Goal: Information Seeking & Learning: Learn about a topic

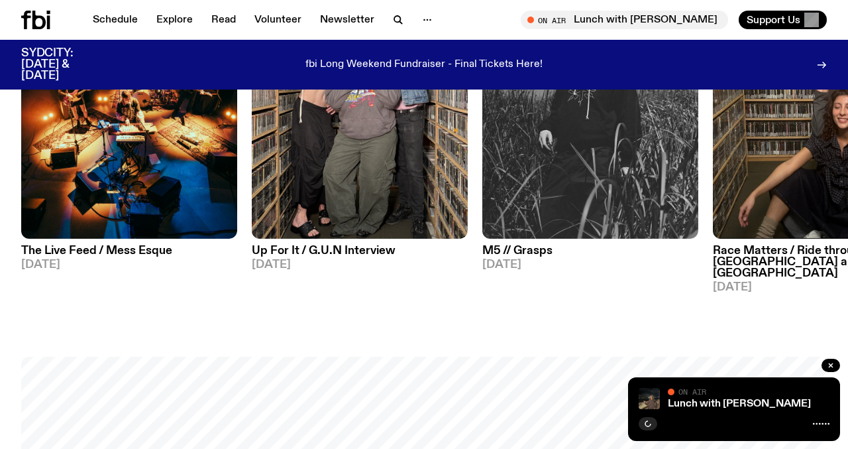
scroll to position [701, 0]
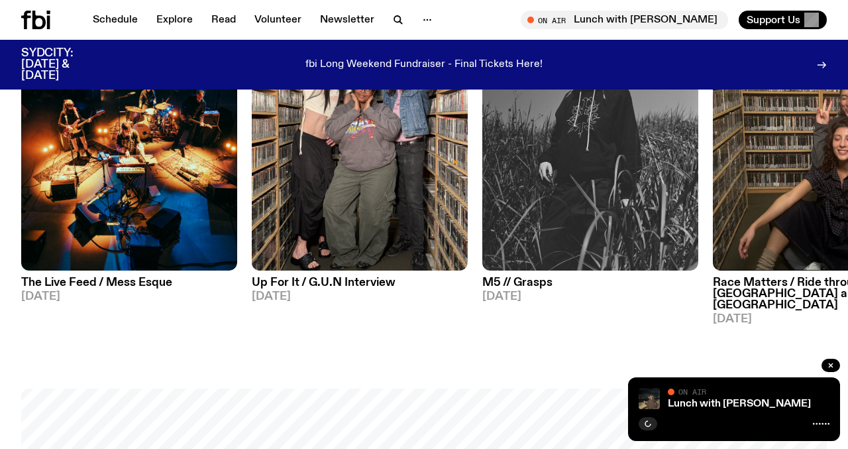
click at [178, 5] on div "Schedule Explore Read Volunteer Newsletter On Air Lunch with Izzy Page Tune in …" at bounding box center [424, 20] width 848 height 40
click at [170, 25] on link "Explore" at bounding box center [174, 20] width 52 height 19
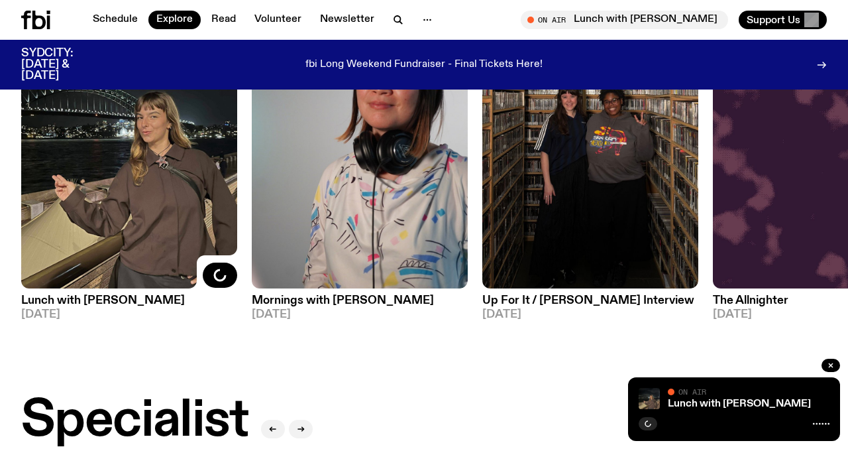
scroll to position [663, 0]
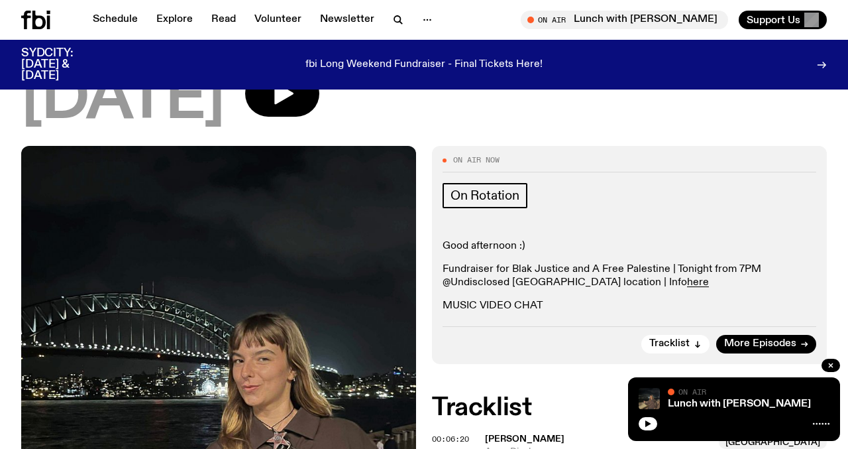
scroll to position [184, 0]
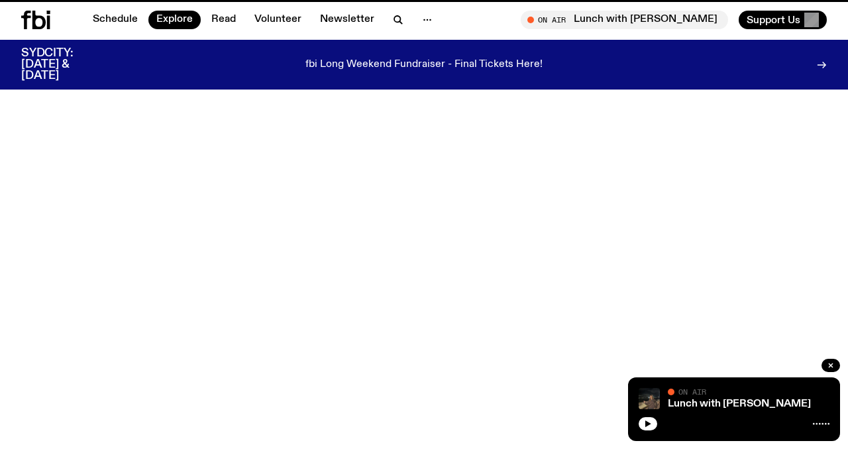
scroll to position [663, 0]
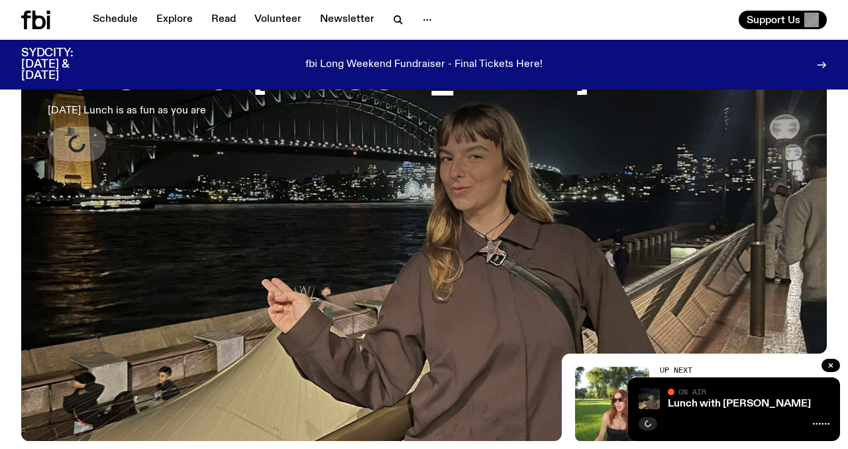
scroll to position [64, 0]
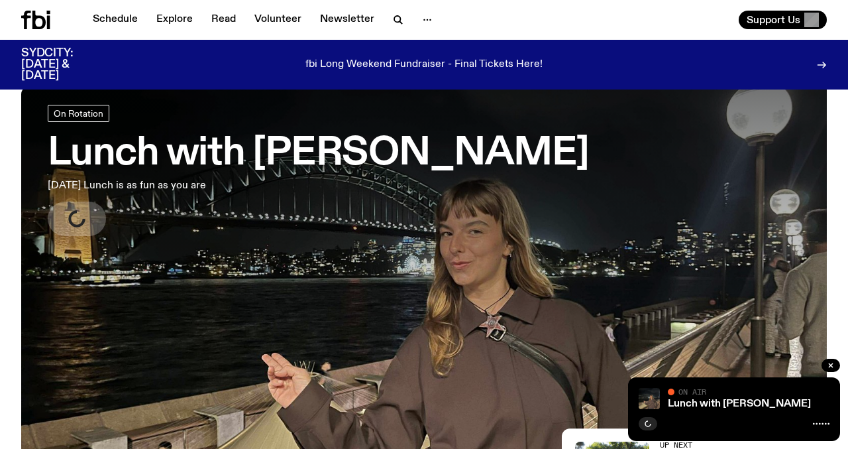
click at [160, 141] on h3 "Lunch with [PERSON_NAME]" at bounding box center [318, 153] width 541 height 37
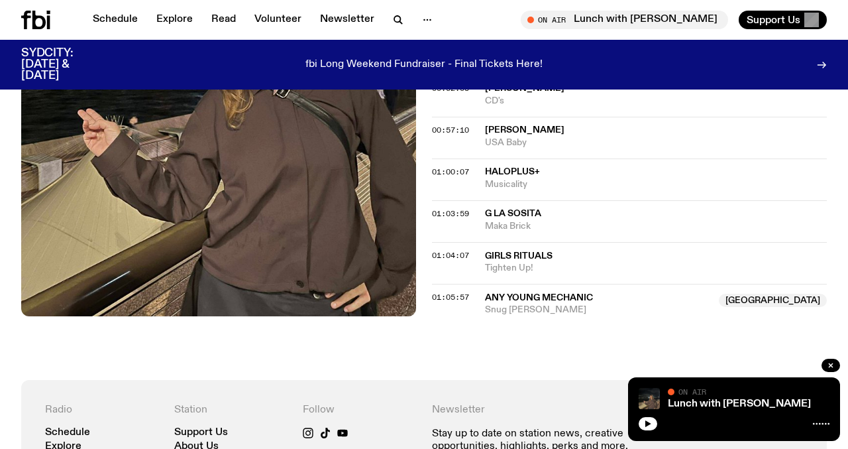
scroll to position [1034, 0]
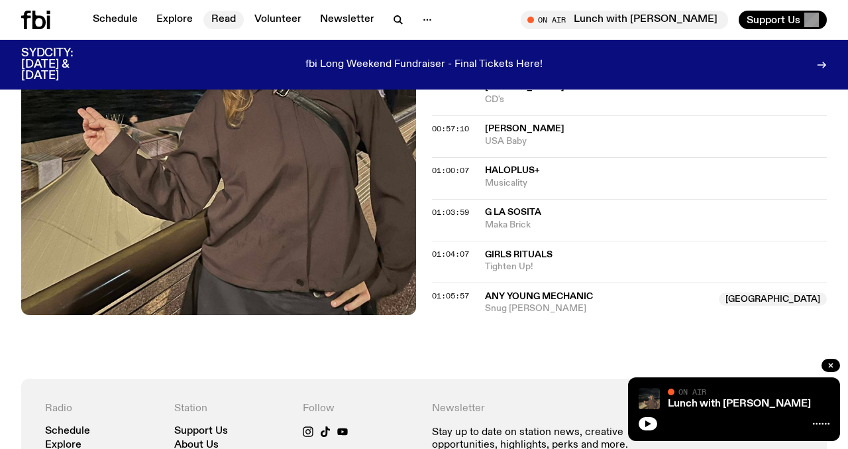
click at [224, 17] on link "Read" at bounding box center [223, 20] width 40 height 19
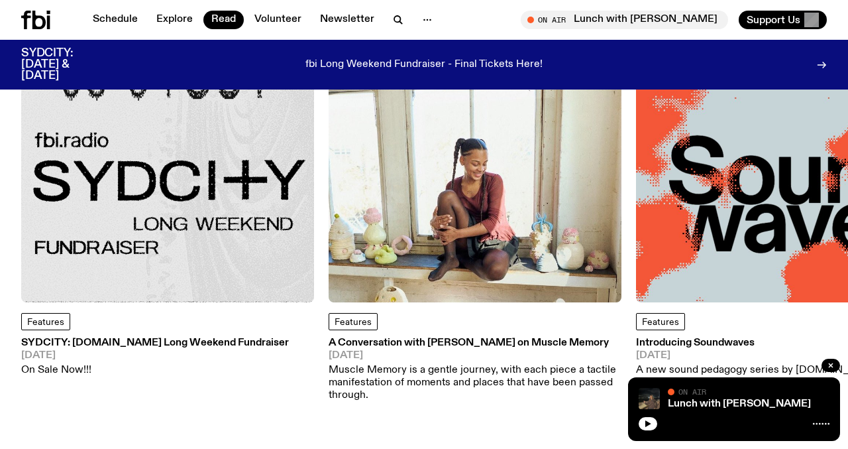
scroll to position [158, 0]
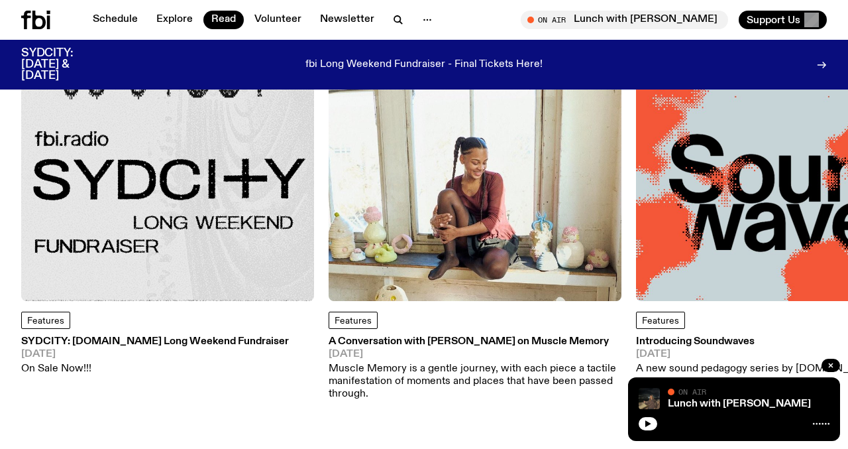
click at [377, 209] on img at bounding box center [475, 154] width 293 height 293
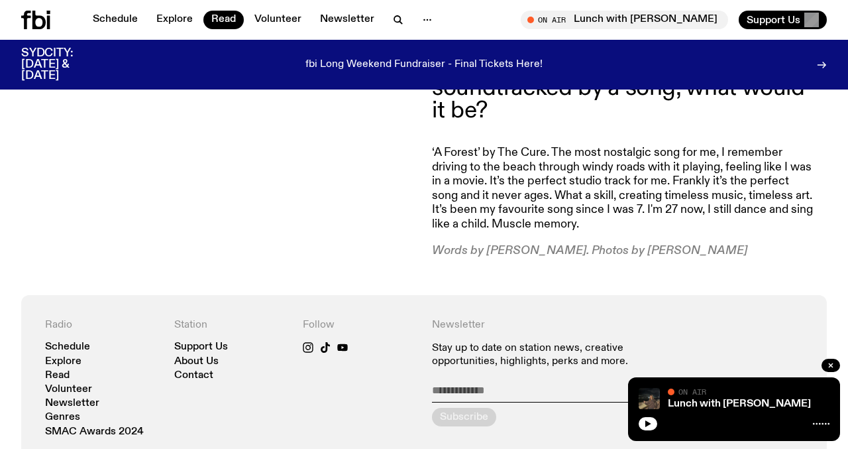
scroll to position [3512, 0]
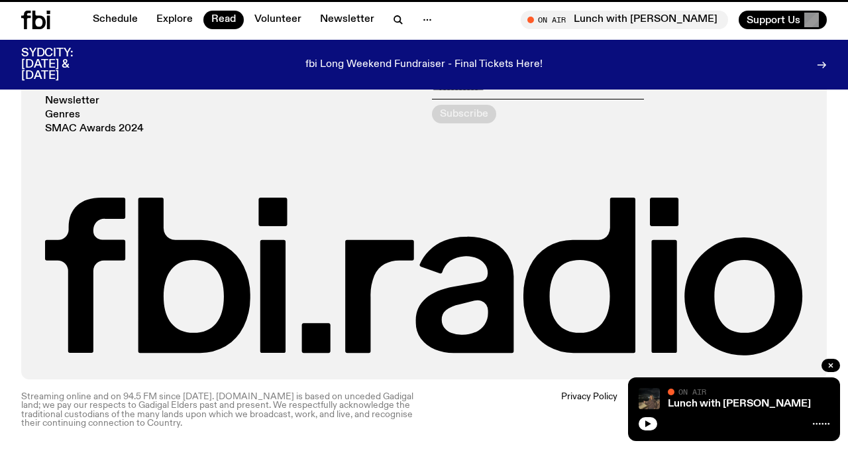
scroll to position [158, 0]
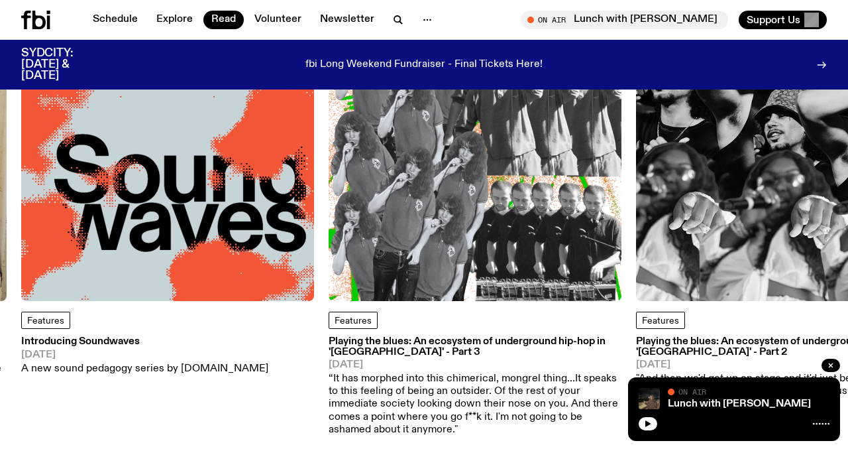
click at [498, 268] on img at bounding box center [475, 154] width 293 height 293
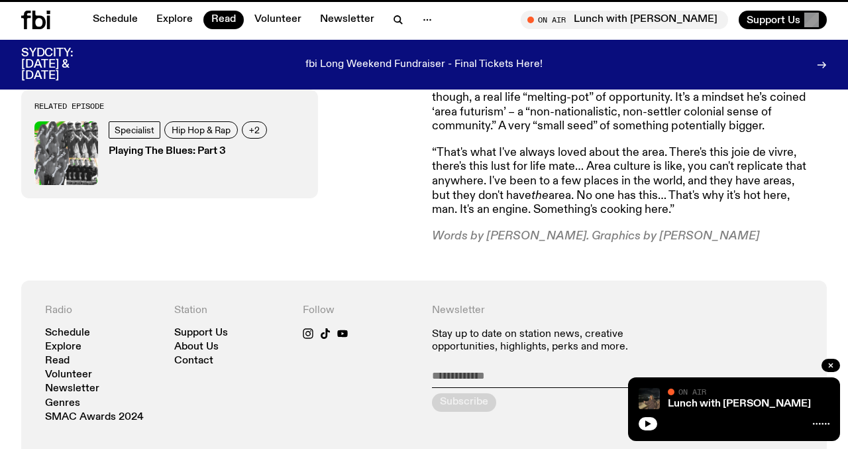
scroll to position [5884, 0]
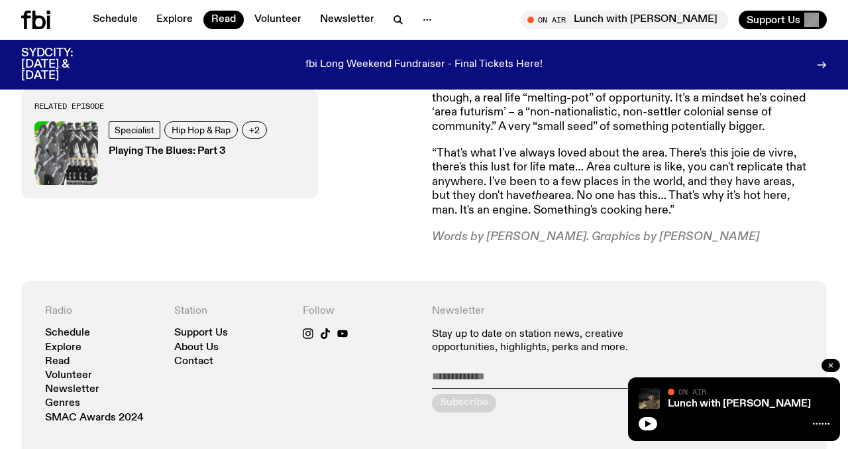
click at [832, 364] on icon "button" at bounding box center [831, 365] width 8 height 8
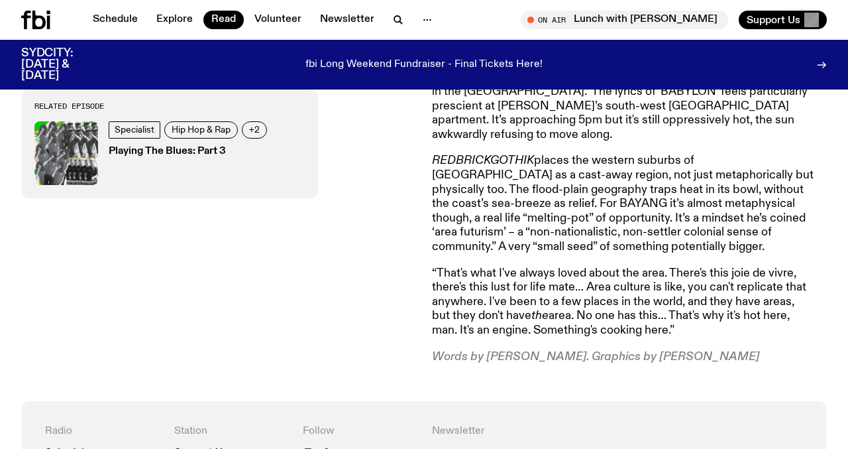
scroll to position [5747, 0]
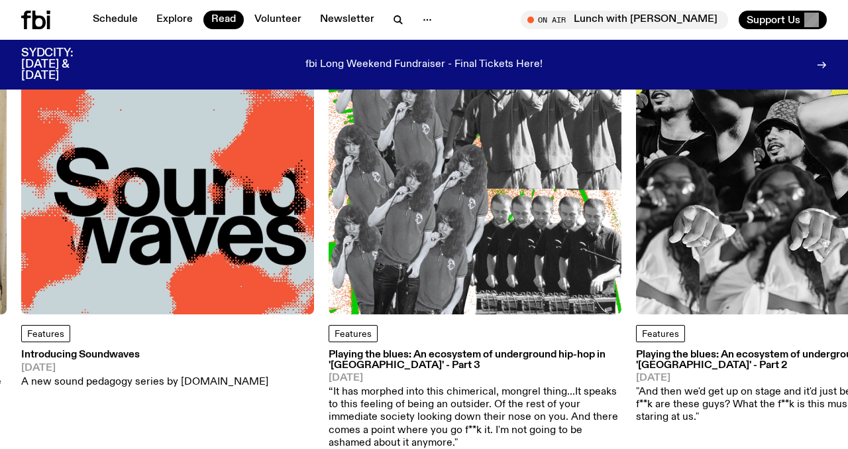
scroll to position [168, 0]
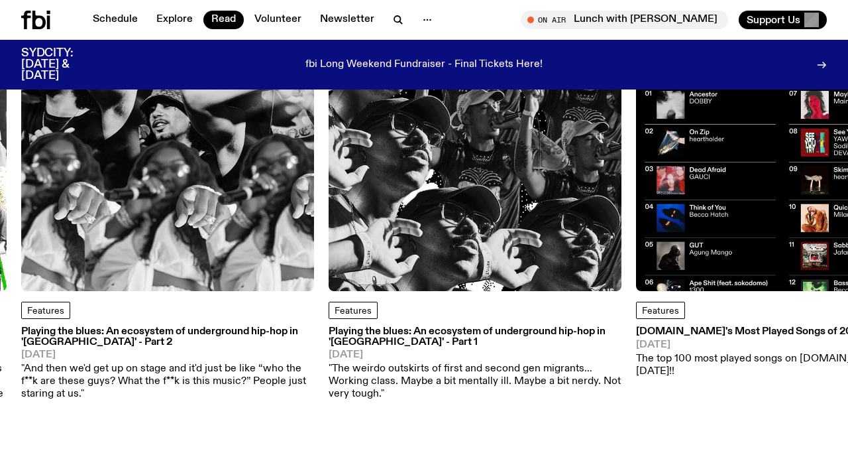
click at [412, 217] on img at bounding box center [475, 144] width 293 height 293
click at [176, 217] on img at bounding box center [167, 144] width 293 height 293
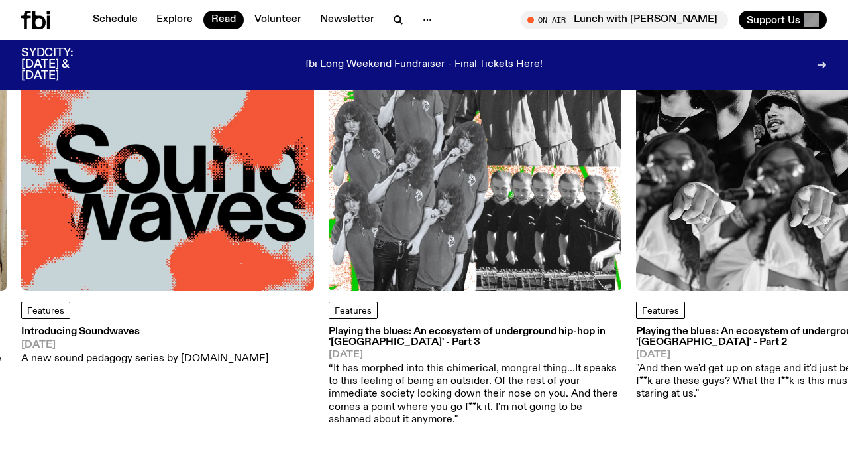
click at [449, 205] on img at bounding box center [475, 144] width 293 height 293
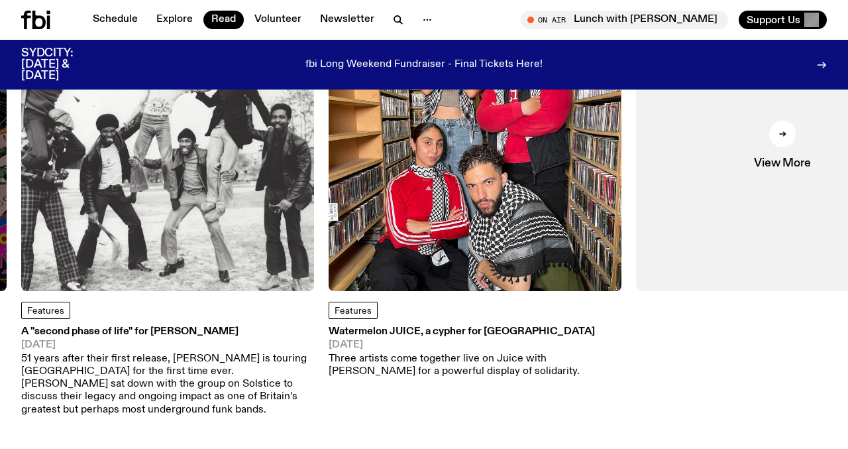
click at [150, 198] on img at bounding box center [167, 144] width 293 height 293
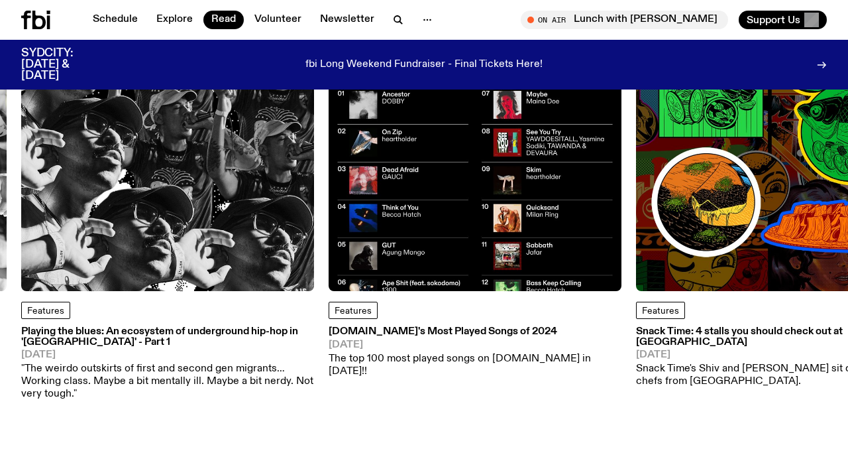
click at [475, 200] on img at bounding box center [475, 144] width 293 height 293
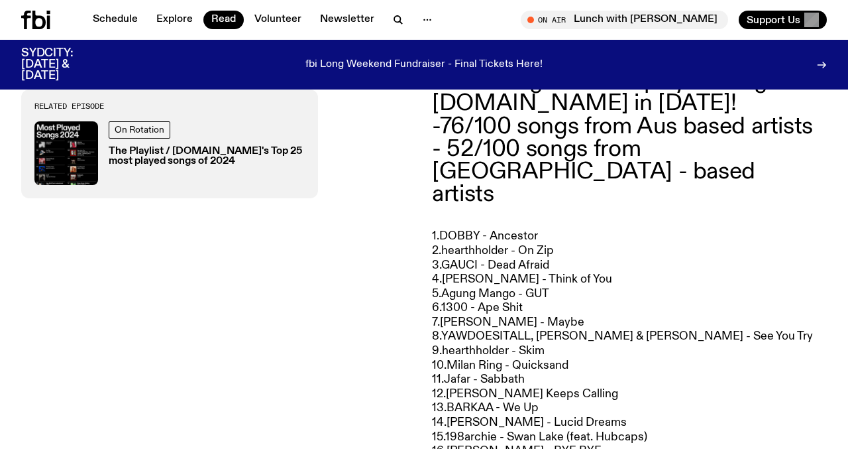
scroll to position [480, 0]
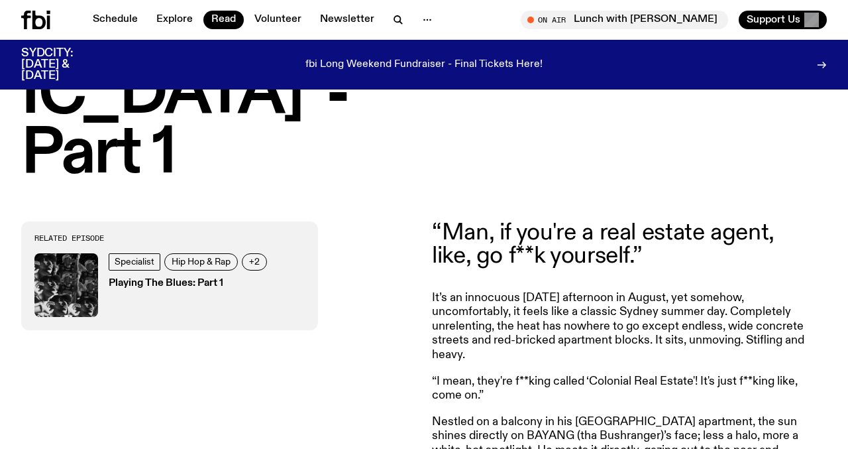
scroll to position [487, 0]
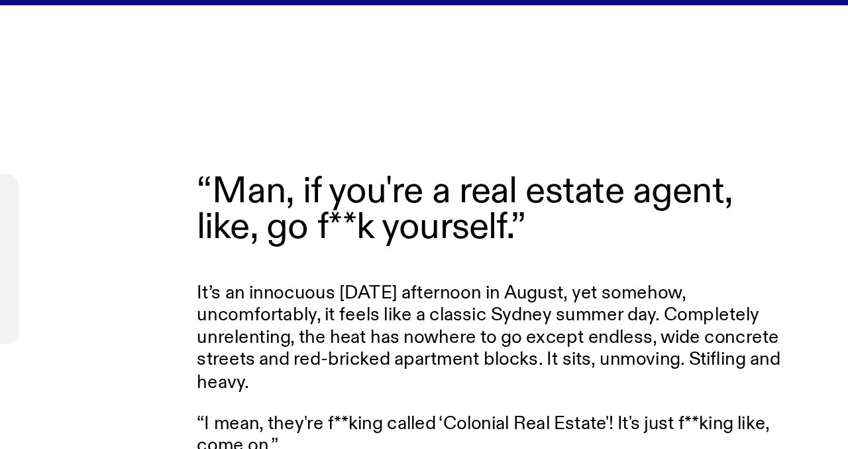
click at [698, 267] on p "It’s an innocuous Saturday afternoon in August, yet somehow, uncomfortably, it …" at bounding box center [623, 303] width 382 height 72
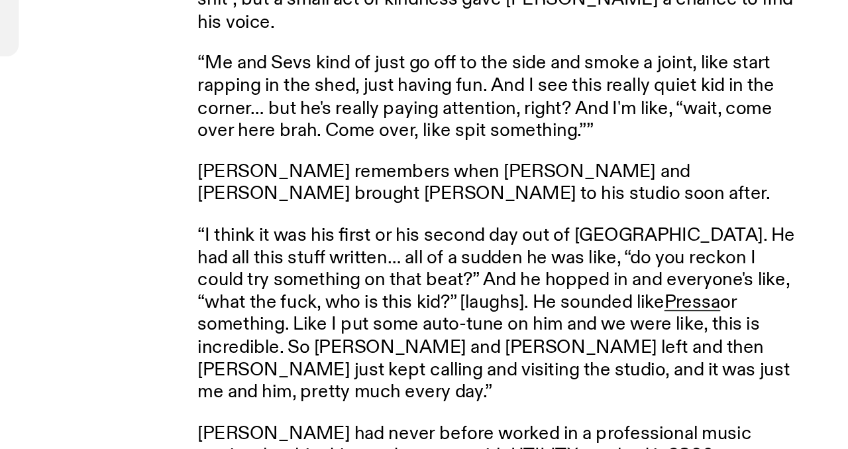
scroll to position [4384, 0]
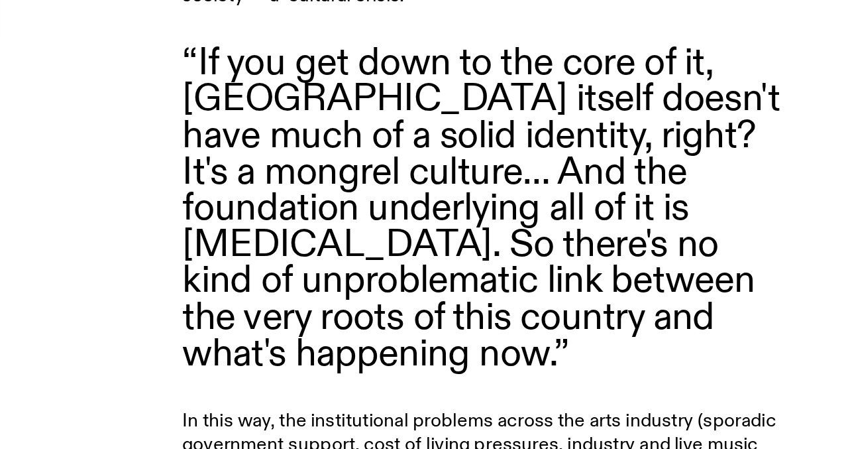
scroll to position [5803, 0]
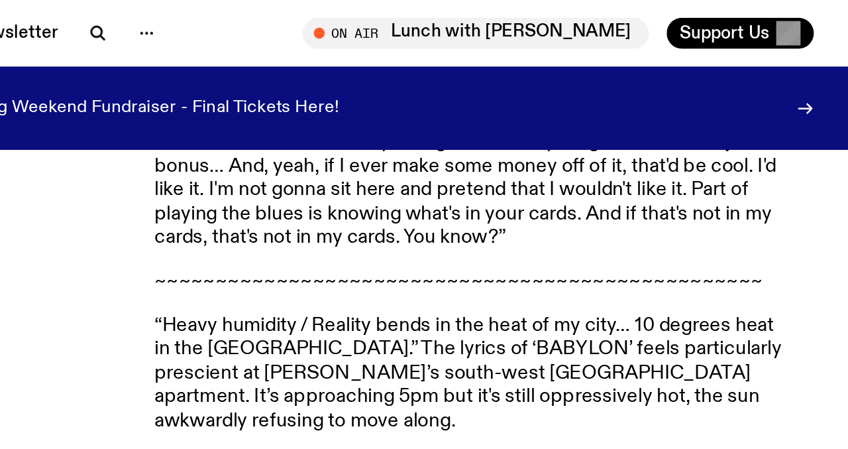
scroll to position [5632, 0]
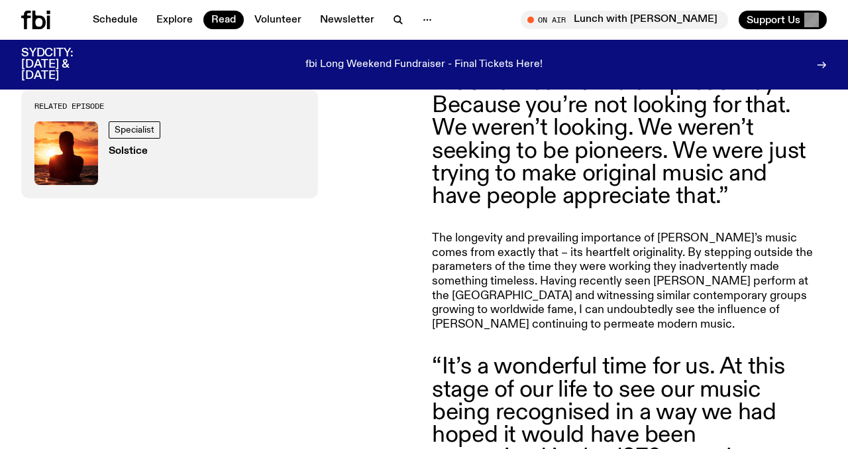
scroll to position [397, 0]
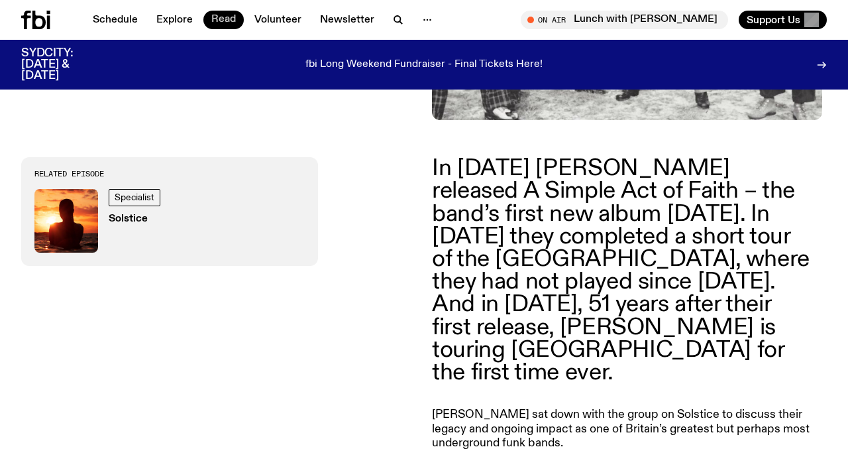
click at [233, 20] on link "Read" at bounding box center [223, 20] width 40 height 19
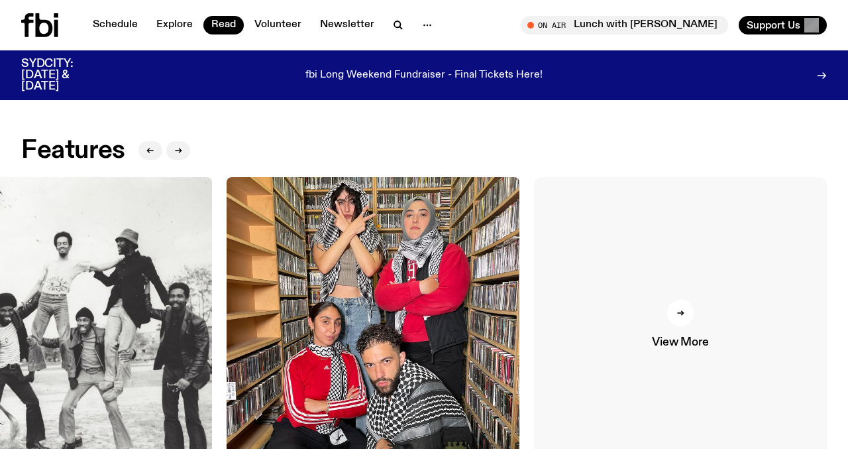
click at [705, 315] on link "View More" at bounding box center [680, 323] width 293 height 293
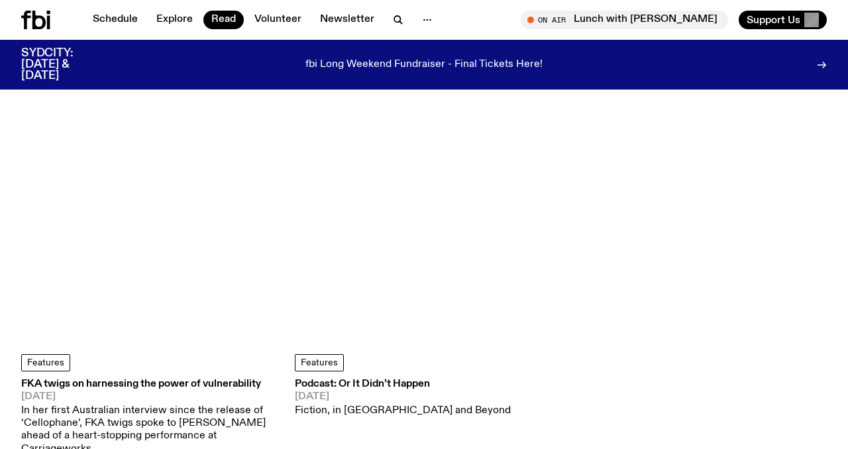
scroll to position [4351, 0]
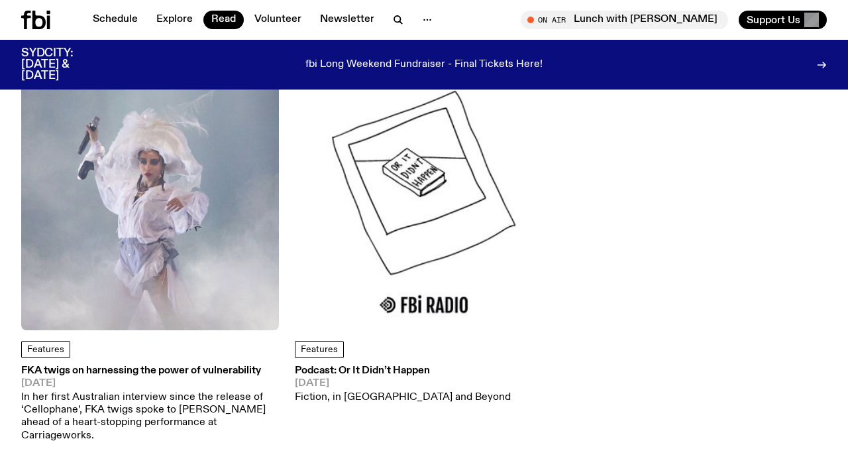
click at [386, 162] on img at bounding box center [424, 201] width 258 height 258
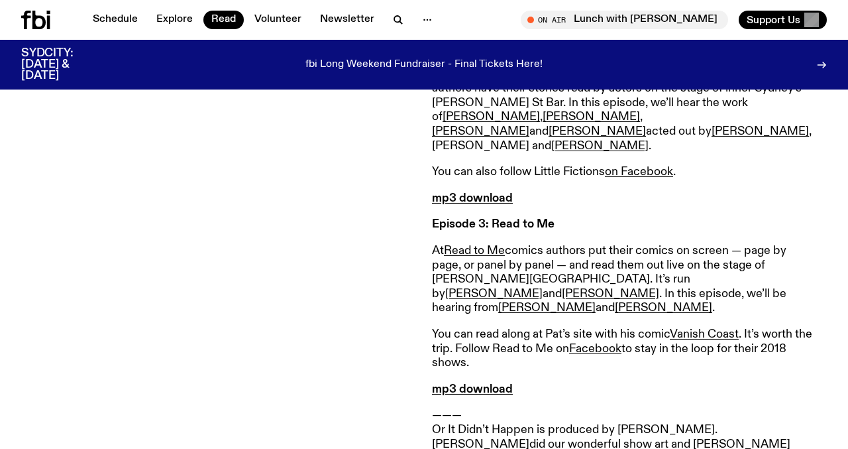
scroll to position [7689, 0]
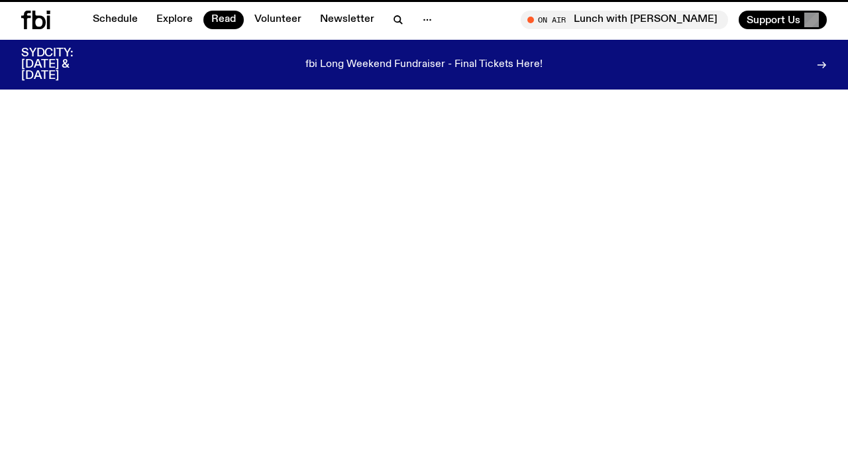
scroll to position [4351, 0]
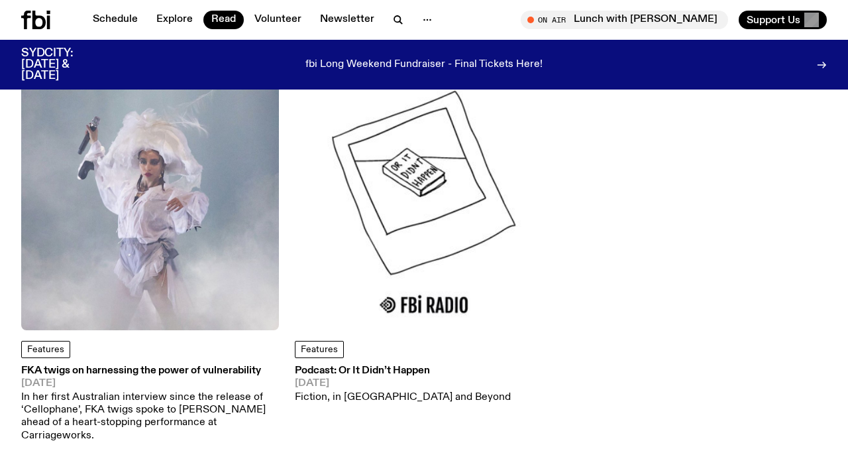
click at [125, 197] on img at bounding box center [150, 201] width 258 height 258
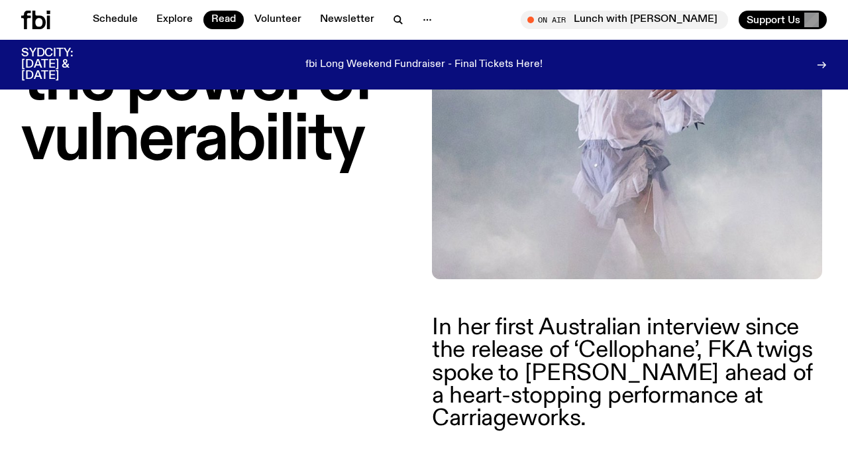
scroll to position [237, 0]
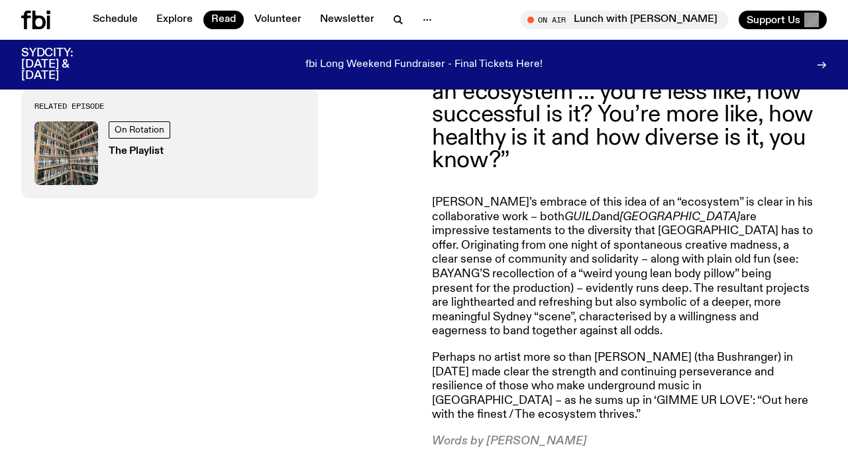
scroll to position [1531, 0]
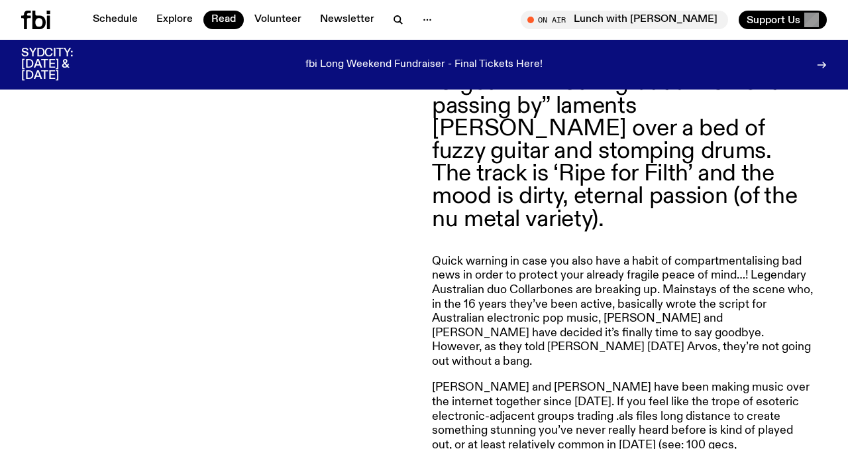
scroll to position [375, 0]
